Goal: Book appointment/travel/reservation

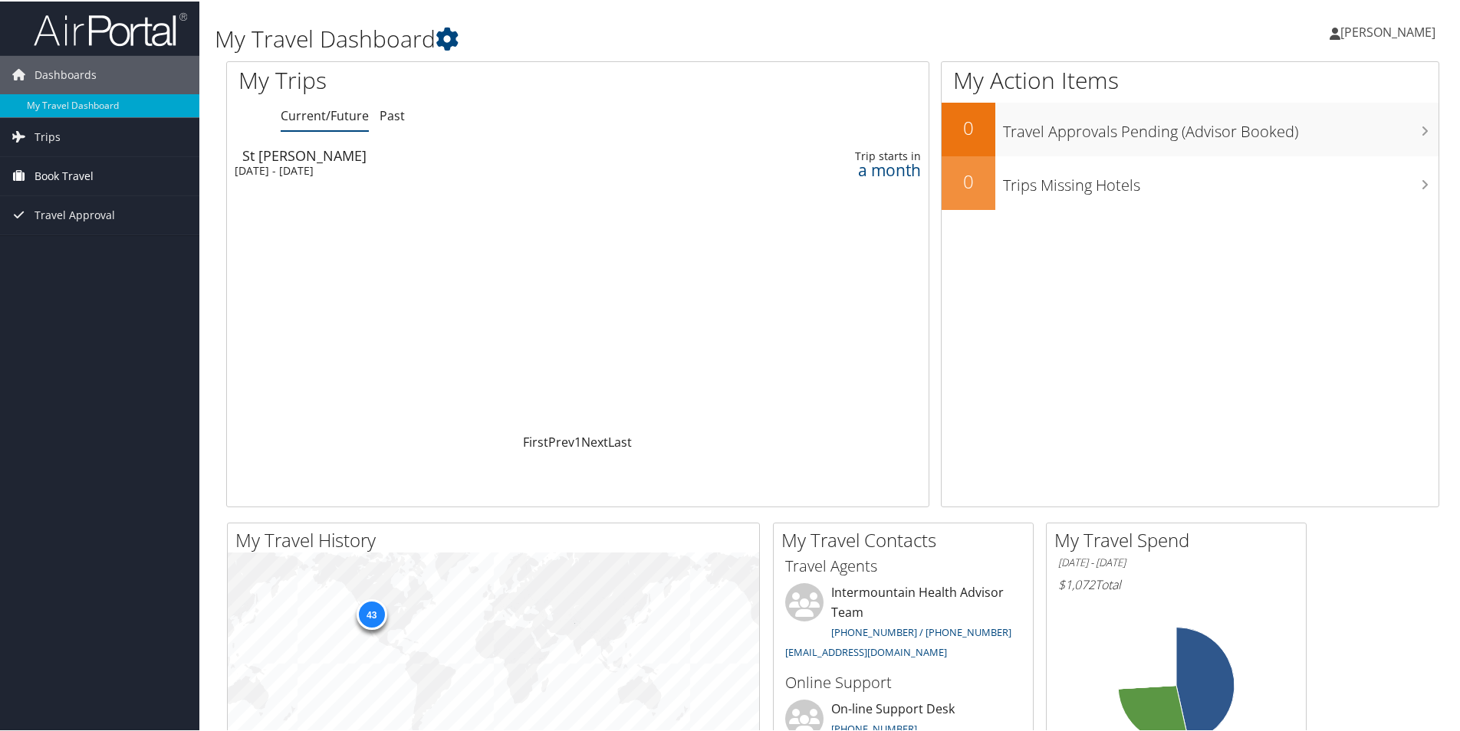
click at [51, 173] on span "Book Travel" at bounding box center [64, 175] width 59 height 38
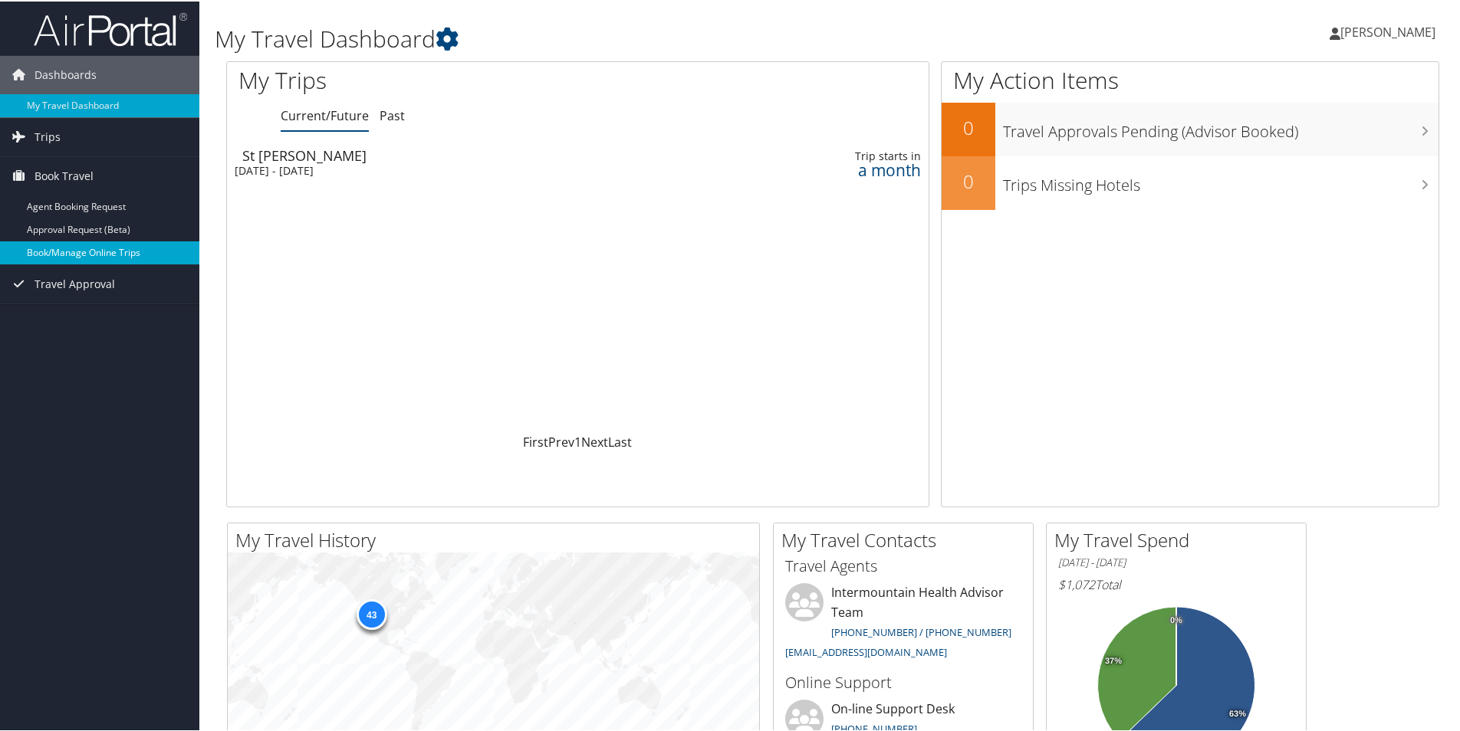
click at [74, 250] on link "Book/Manage Online Trips" at bounding box center [99, 251] width 199 height 23
click at [71, 246] on link "Book/Manage Online Trips" at bounding box center [99, 251] width 199 height 23
